Goal: Task Accomplishment & Management: Manage account settings

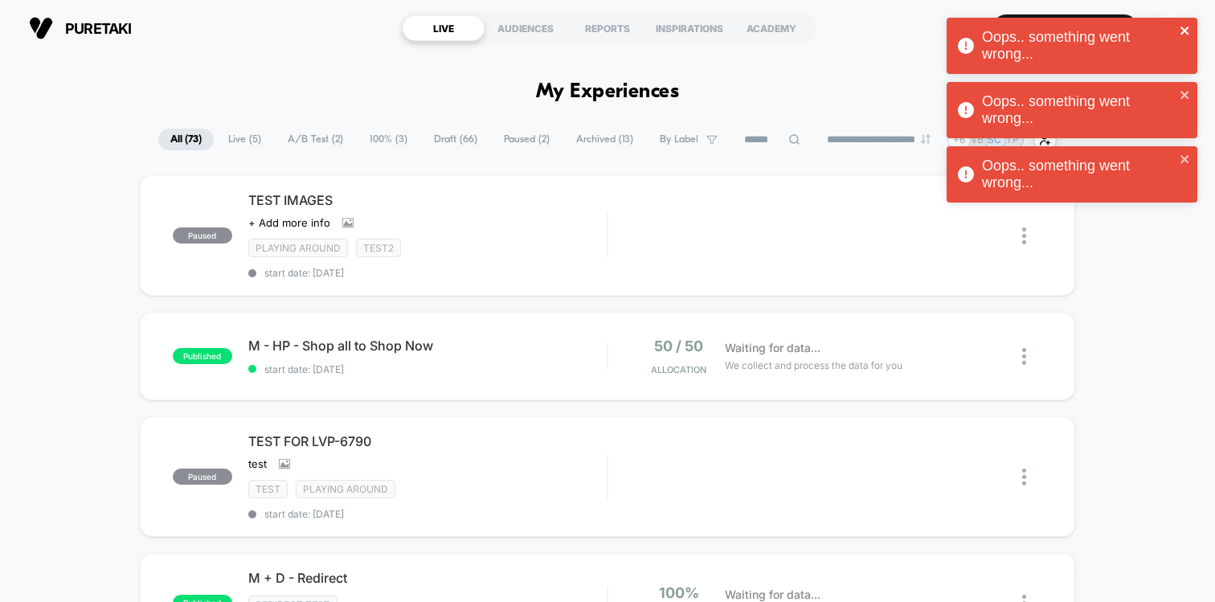
click at [1188, 34] on icon "close" at bounding box center [1185, 31] width 8 height 8
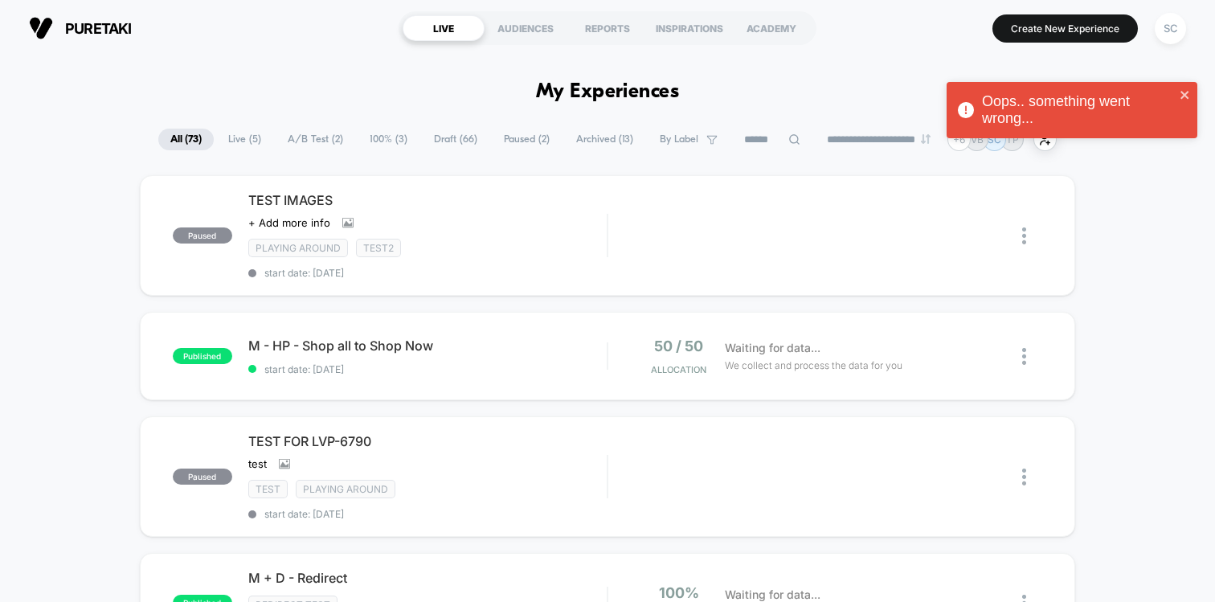
click at [1168, 23] on div "Oops.. something went wrong... Oops.. something went wrong... Oops.. something …" at bounding box center [1072, 81] width 257 height 135
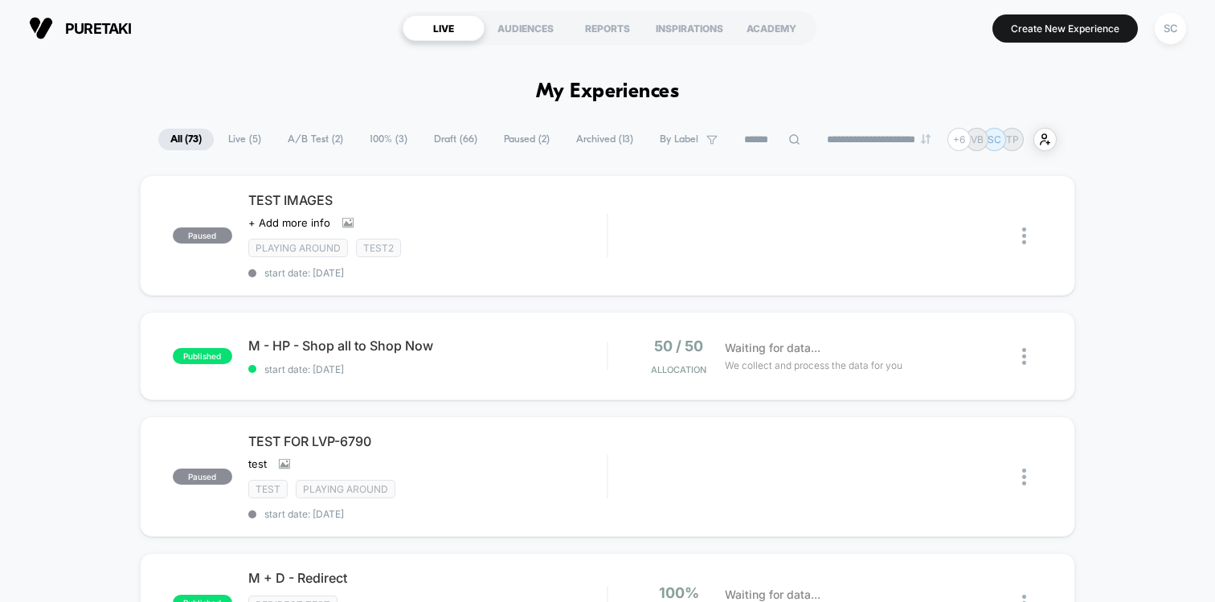
click at [1169, 21] on div "Oops.. something went wrong..." at bounding box center [1072, 17] width 257 height 6
click at [1169, 31] on div "SC" at bounding box center [1170, 28] width 31 height 31
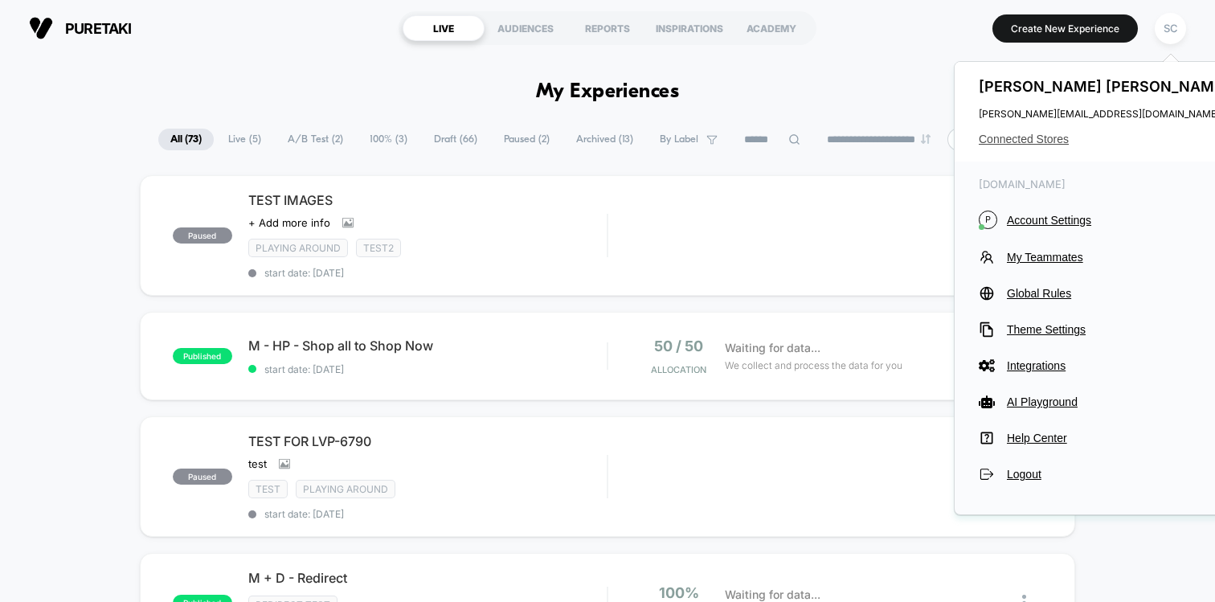
click at [1038, 133] on span "Connected Stores" at bounding box center [1106, 139] width 254 height 13
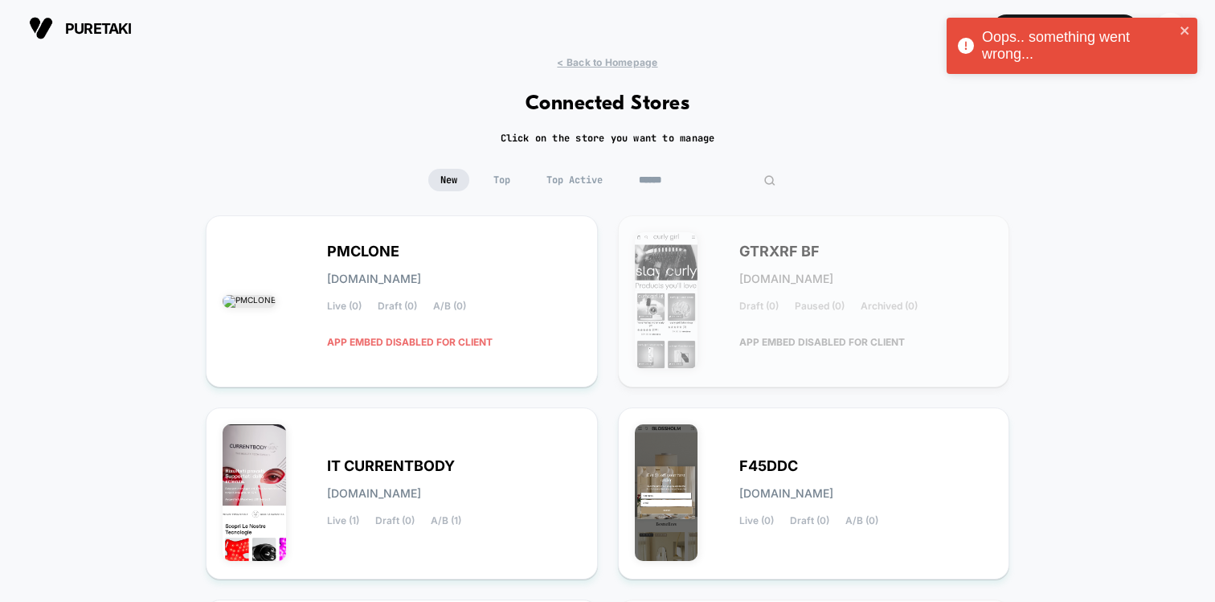
click at [710, 179] on input at bounding box center [707, 180] width 161 height 23
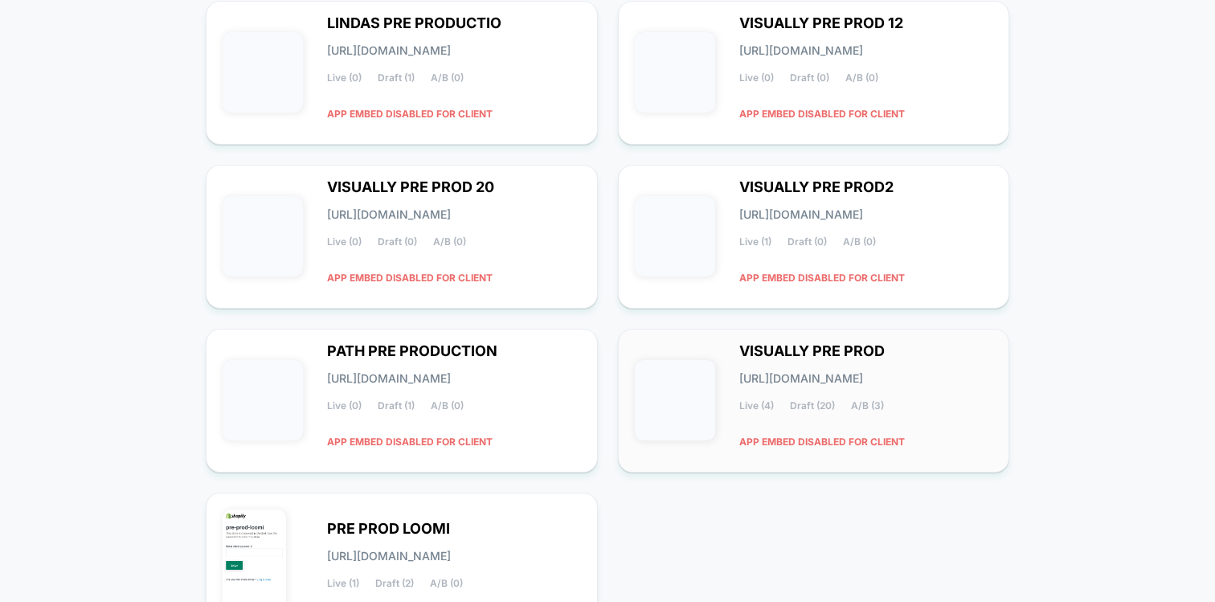
type input "********"
click at [778, 396] on div "VISUALLY PRE PROD [URL][DOMAIN_NAME] Live (4) Draft (20) A/B (3) APP EMBED DISA…" at bounding box center [867, 401] width 254 height 110
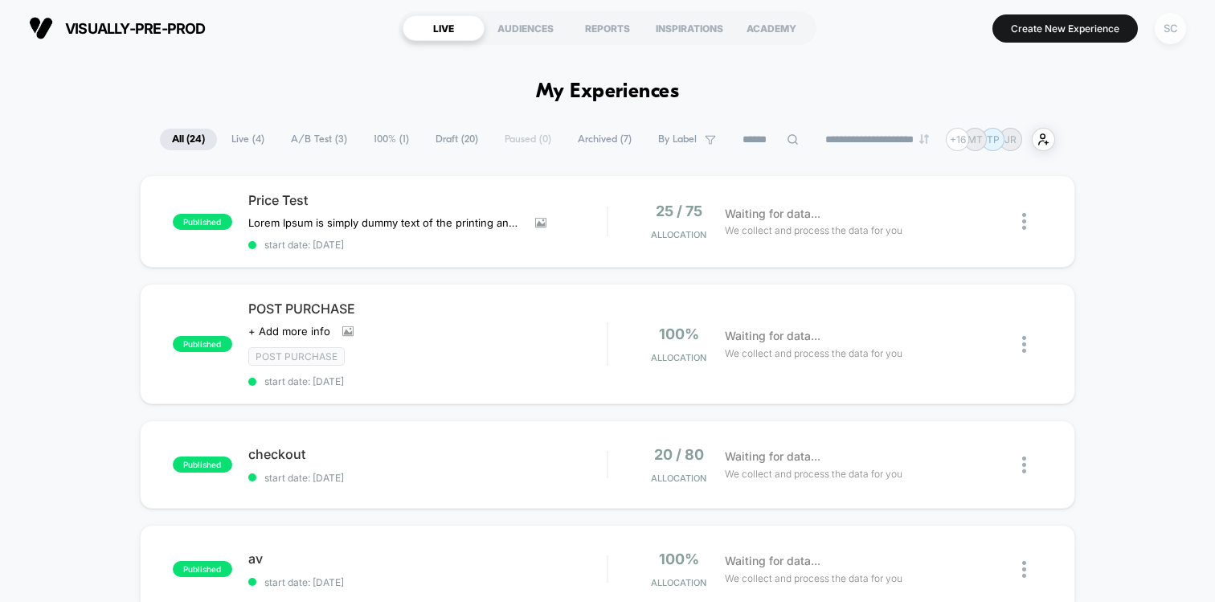
click at [1174, 27] on div "SC" at bounding box center [1170, 28] width 31 height 31
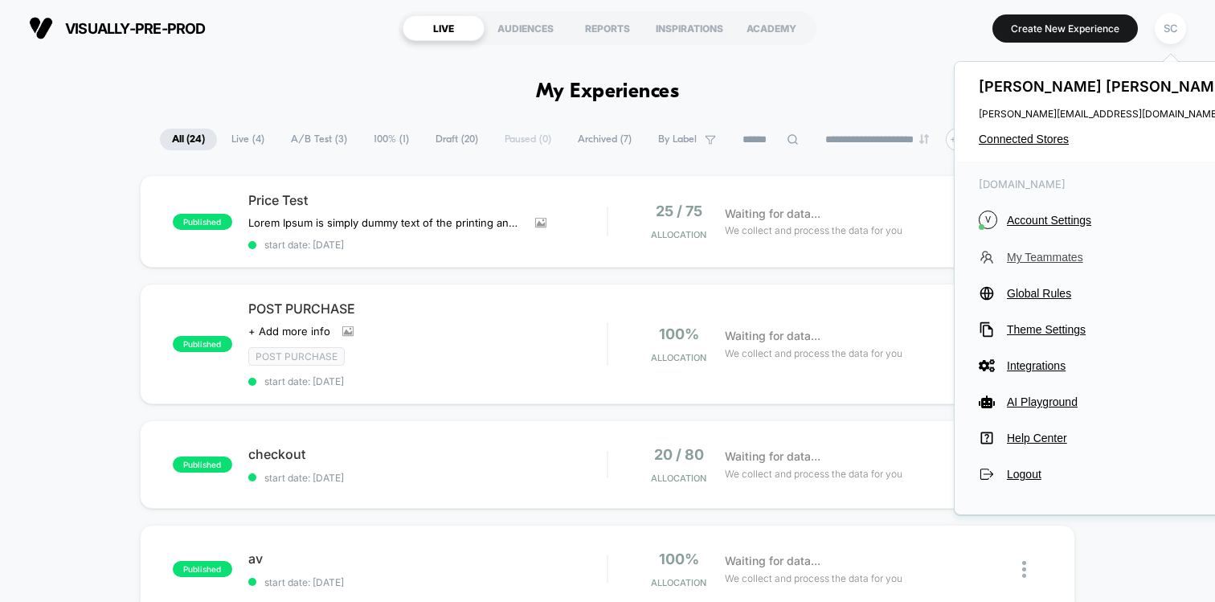
click at [1020, 256] on span "My Teammates" at bounding box center [1120, 257] width 226 height 13
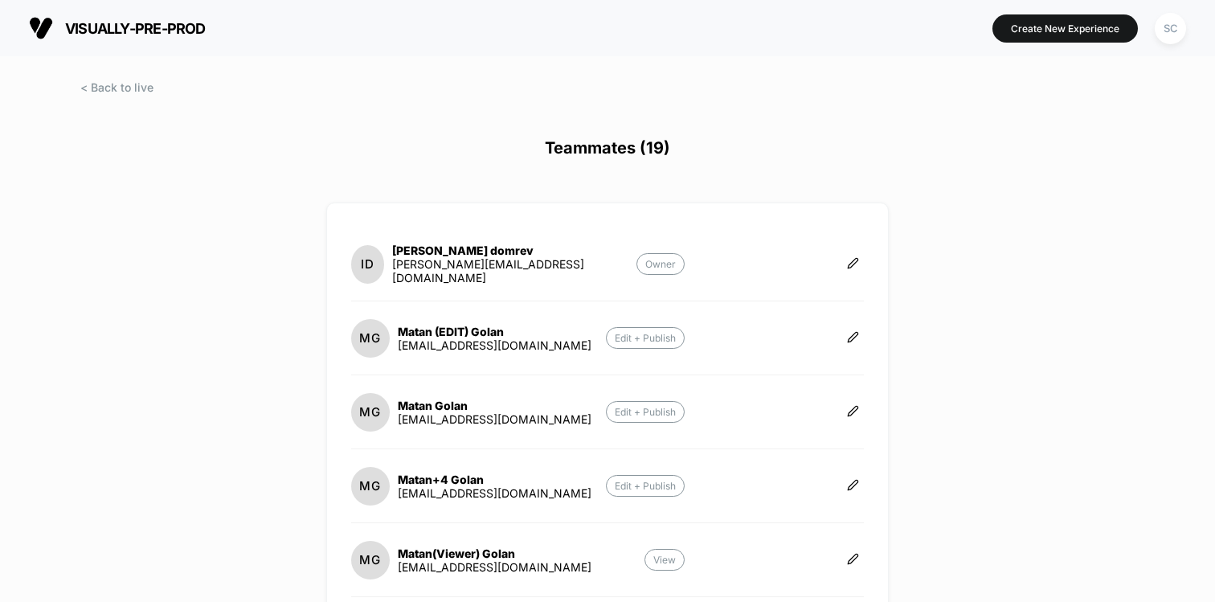
scroll to position [556, 0]
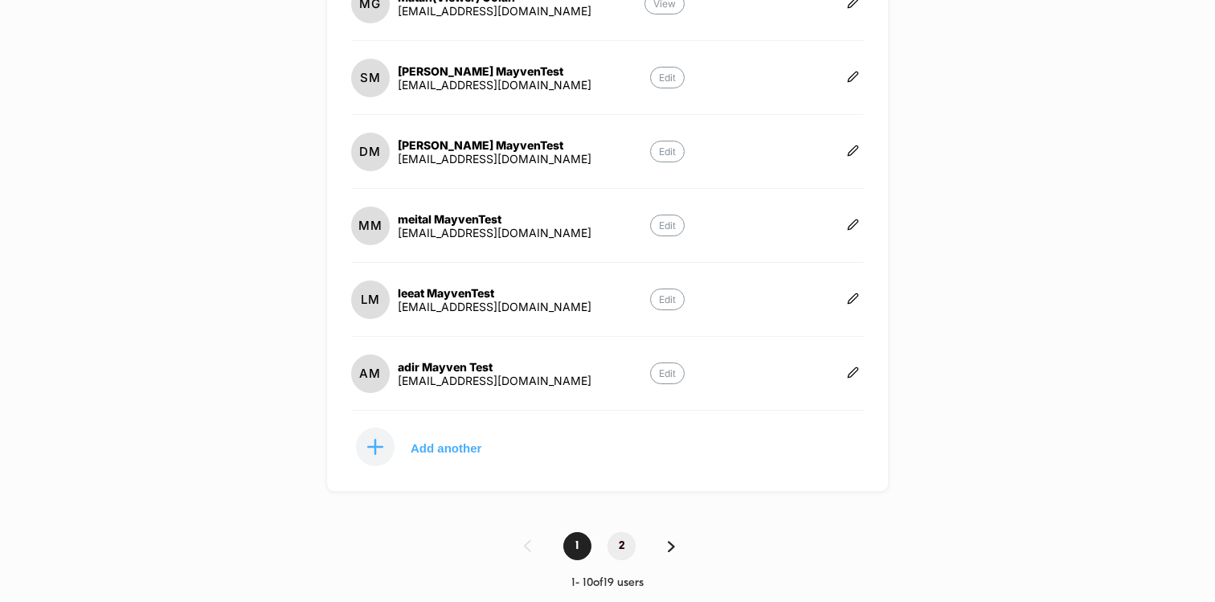
click at [625, 539] on span "2" at bounding box center [622, 546] width 28 height 28
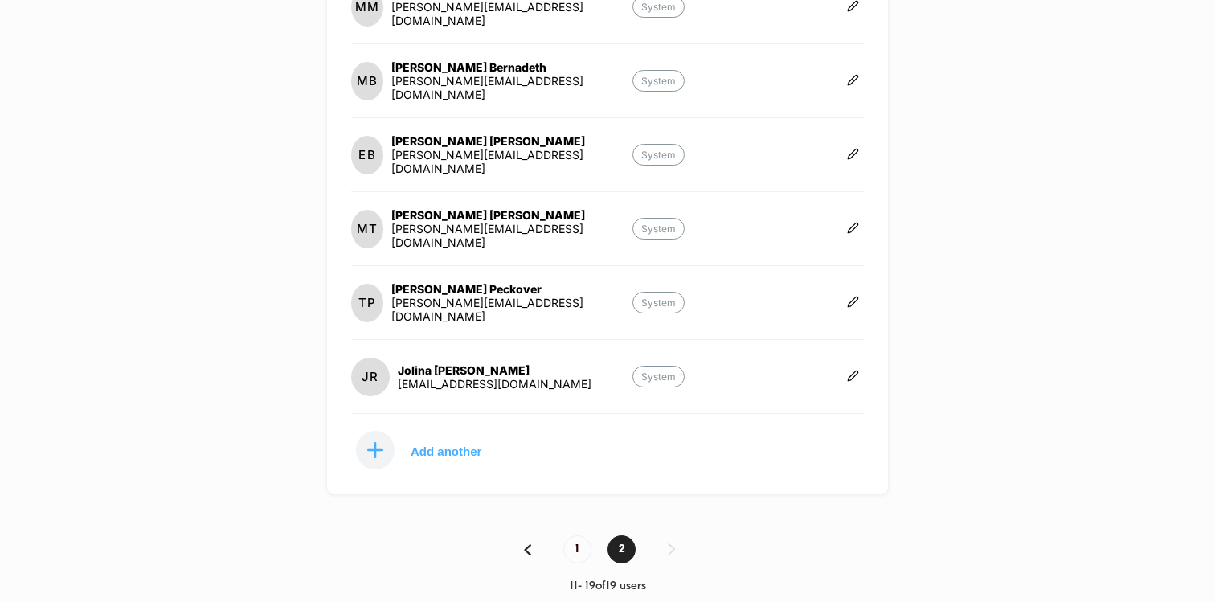
scroll to position [483, 0]
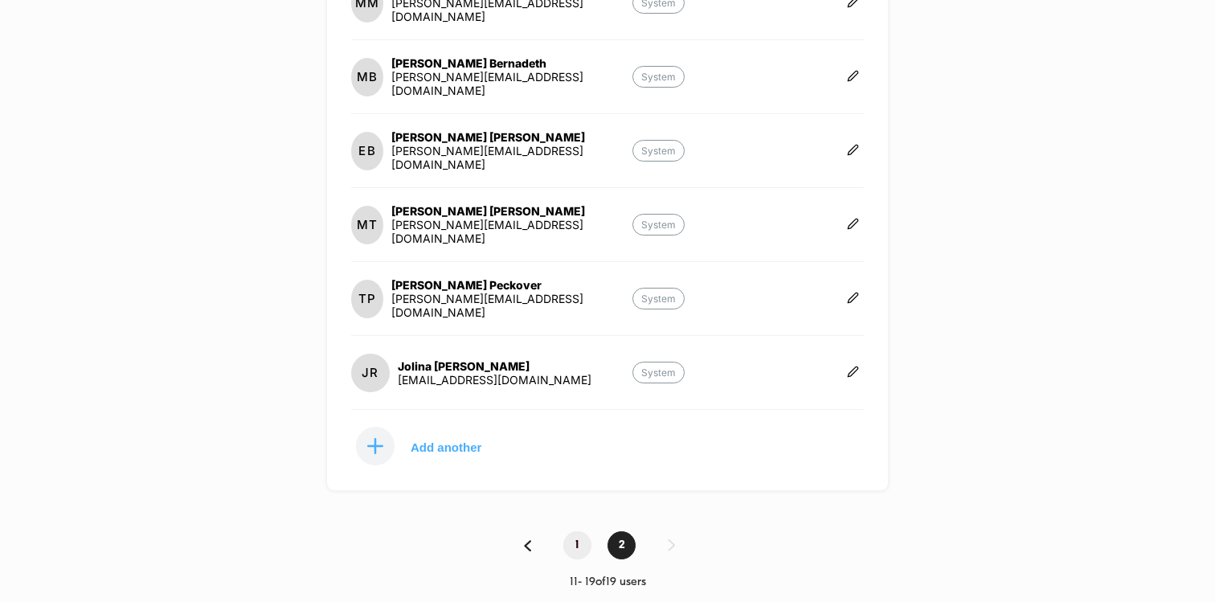
click at [584, 545] on span "1" at bounding box center [578, 545] width 28 height 28
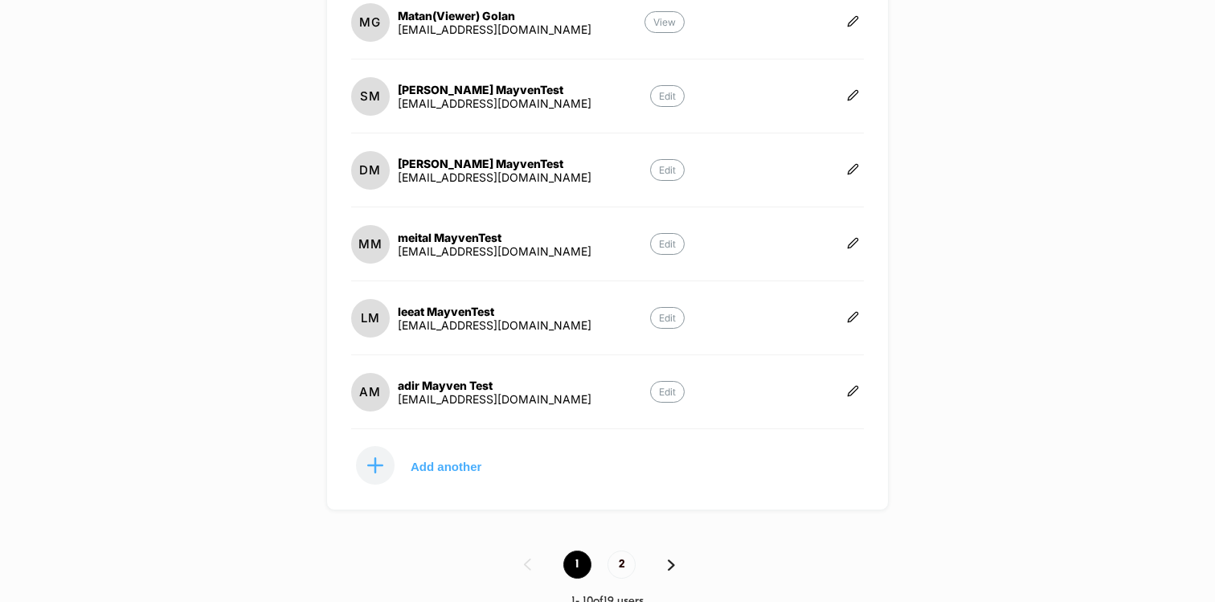
scroll to position [539, 0]
